Goal: Information Seeking & Learning: Learn about a topic

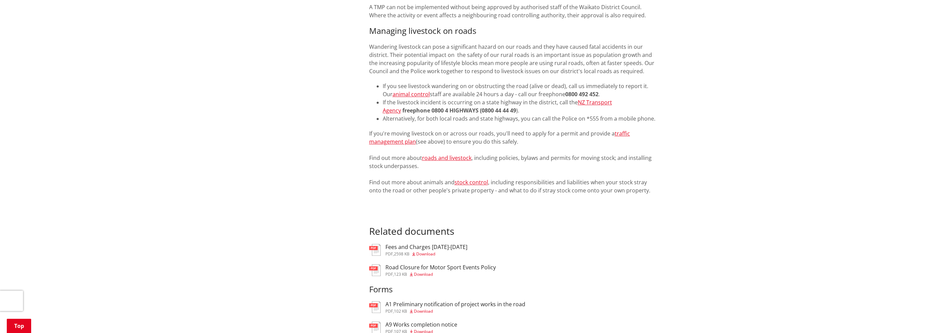
scroll to position [1050, 0]
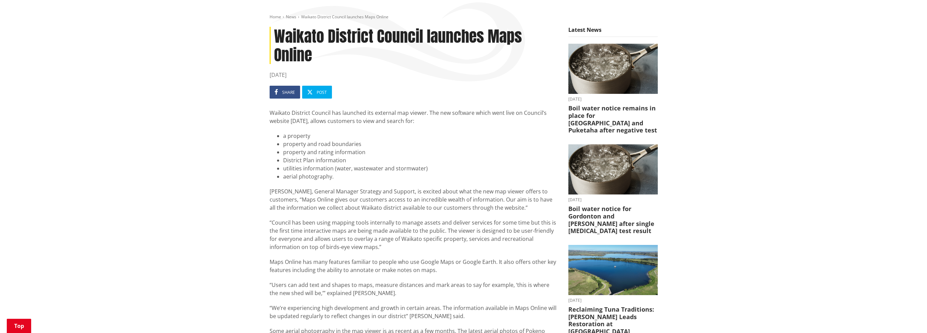
scroll to position [237, 0]
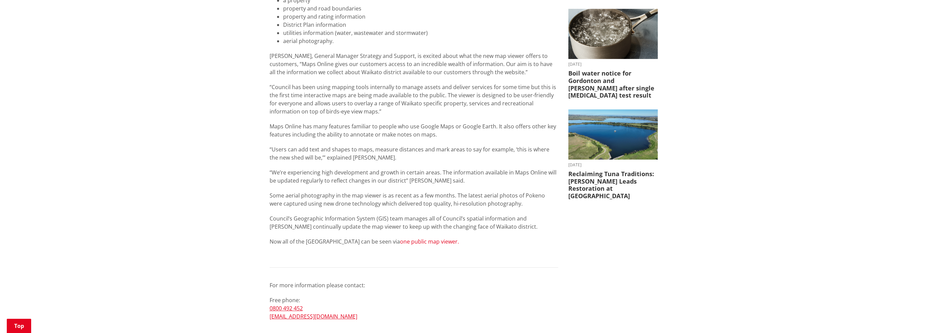
click at [406, 238] on link "one public map viewer." at bounding box center [429, 241] width 59 height 7
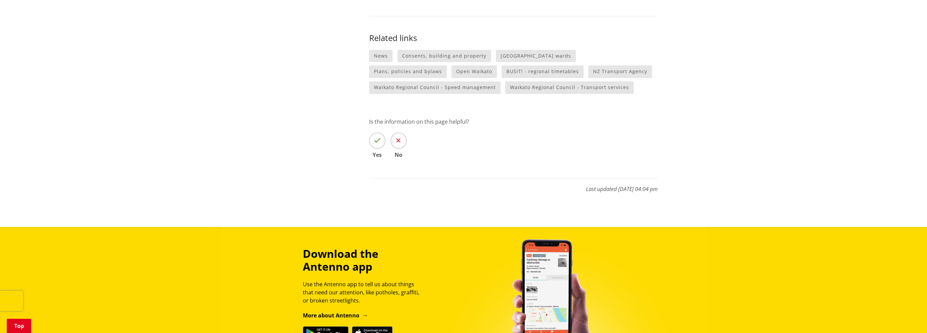
scroll to position [813, 0]
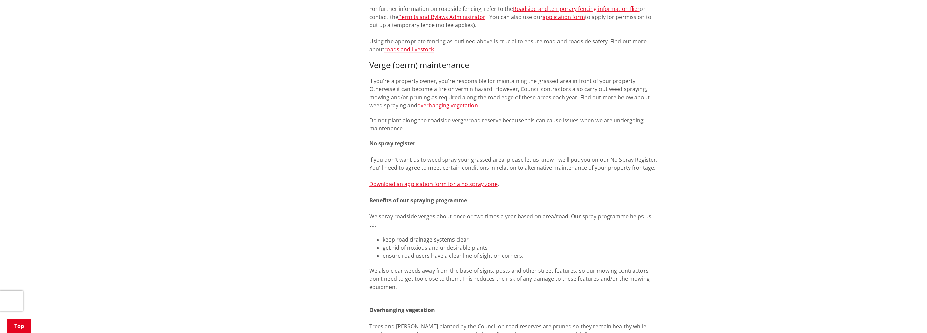
scroll to position [339, 0]
